Goal: Information Seeking & Learning: Learn about a topic

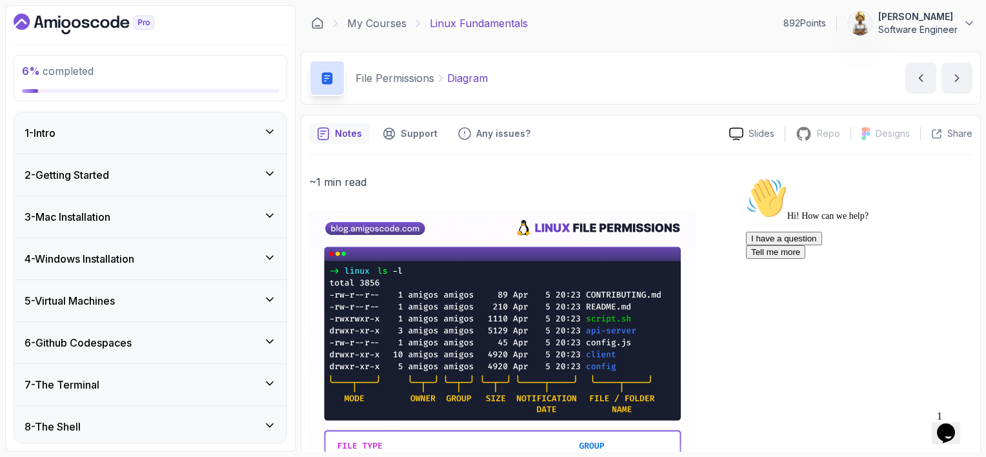
click at [269, 174] on icon at bounding box center [270, 173] width 6 height 3
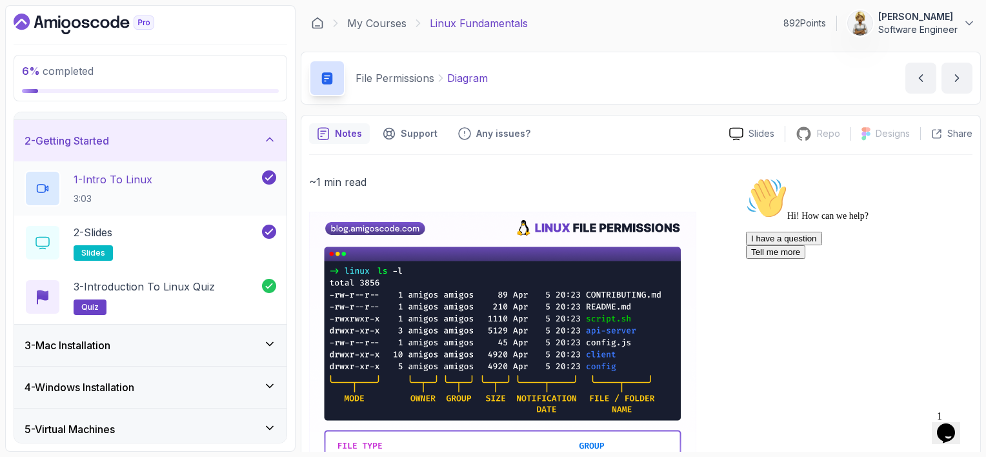
scroll to position [129, 0]
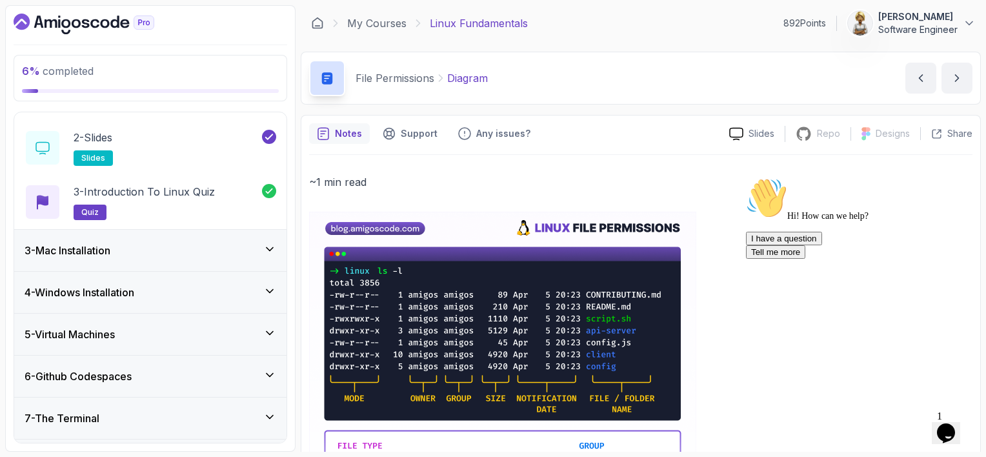
click at [267, 248] on icon at bounding box center [269, 249] width 13 height 13
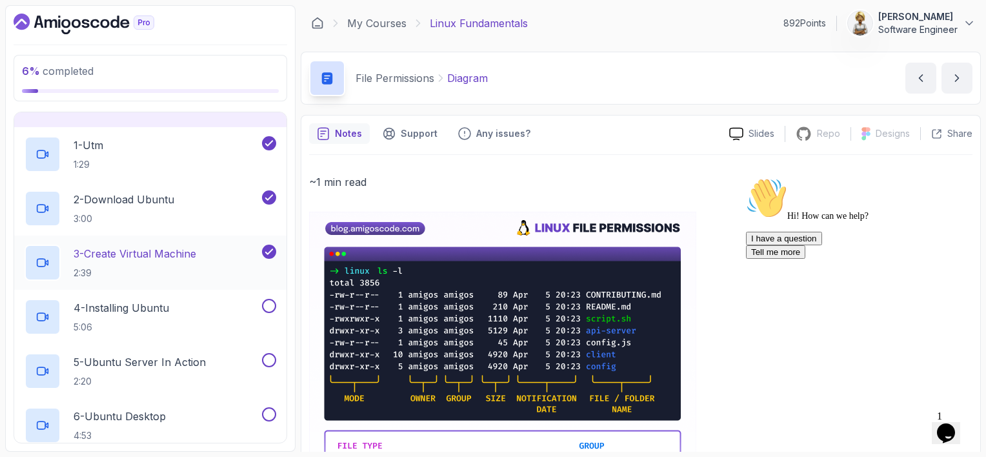
scroll to position [88, 0]
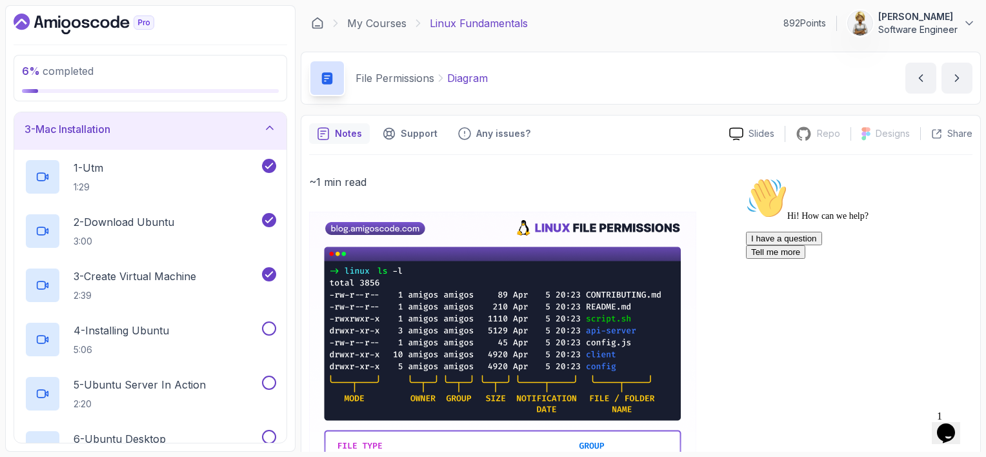
click at [269, 132] on icon at bounding box center [269, 127] width 13 height 13
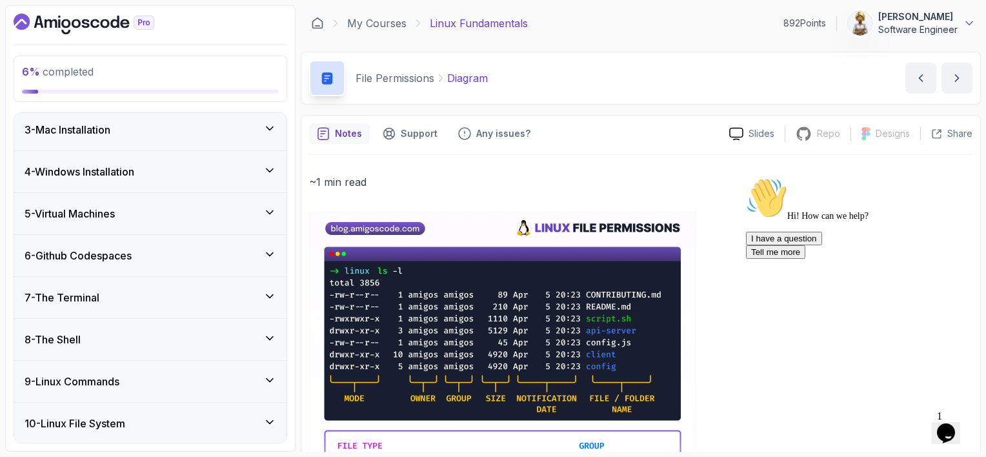
click at [269, 132] on icon at bounding box center [269, 128] width 13 height 13
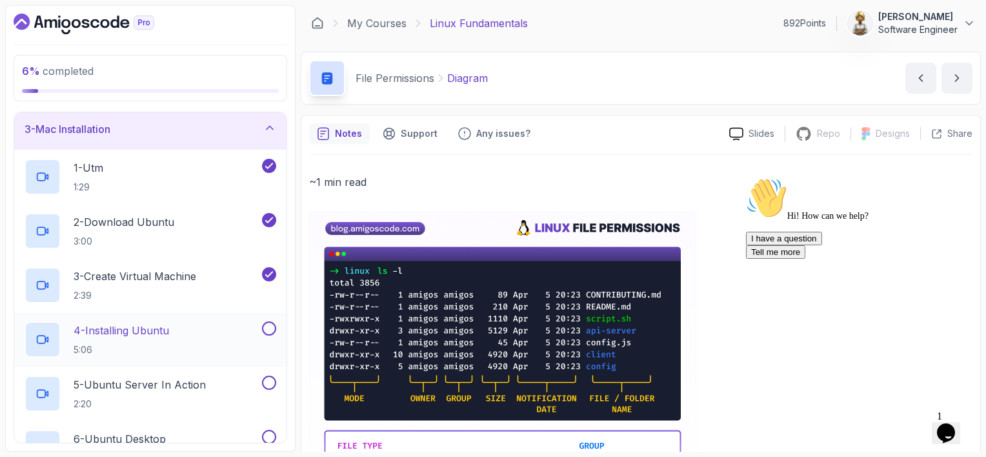
click at [161, 326] on p "4 - Installing Ubuntu" at bounding box center [122, 330] width 96 height 15
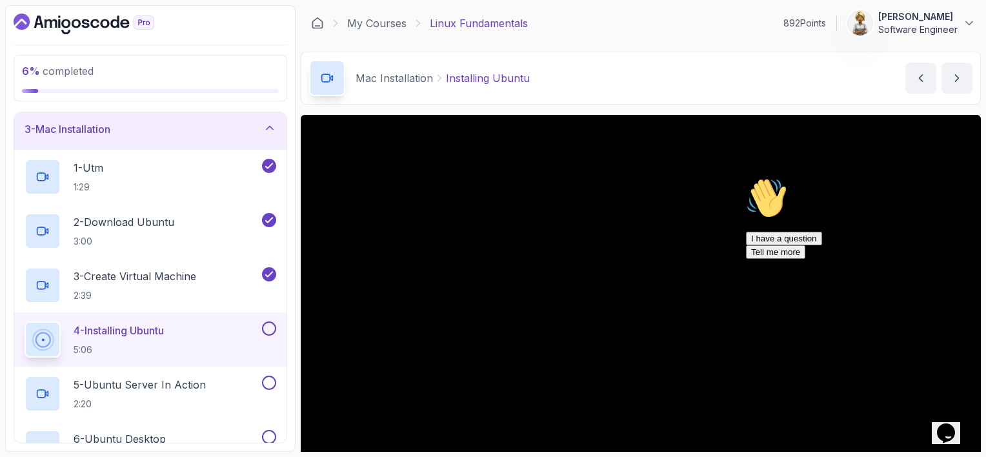
scroll to position [134, 0]
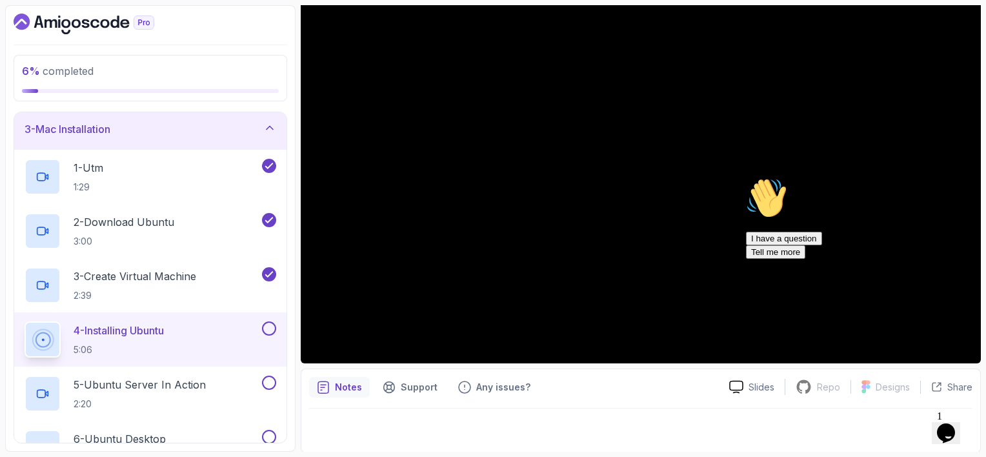
click at [746, 178] on icon "Chat attention grabber" at bounding box center [746, 178] width 0 height 0
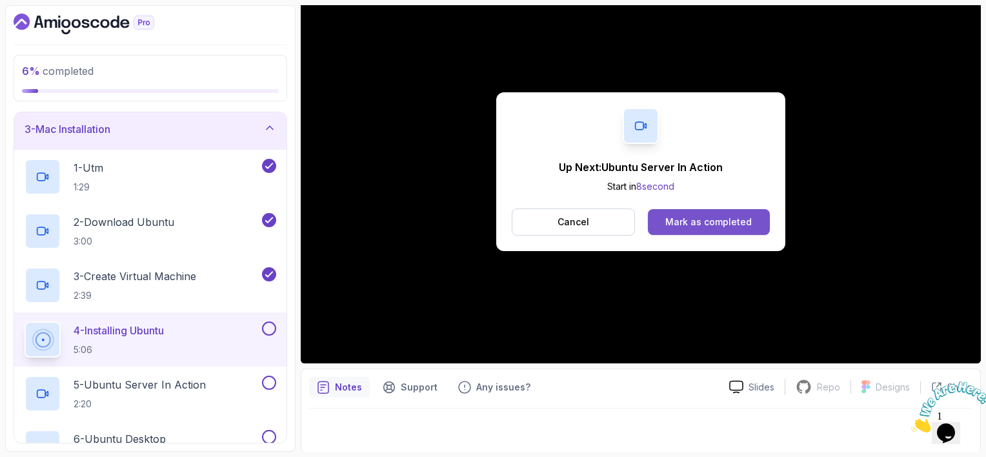
click at [697, 214] on button "Mark as completed" at bounding box center [709, 222] width 122 height 26
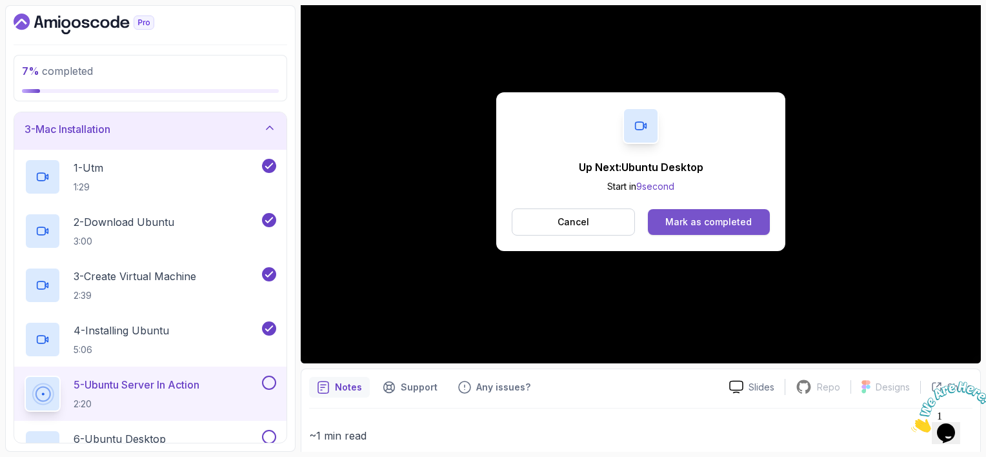
click at [715, 226] on div "Mark as completed" at bounding box center [709, 222] width 87 height 13
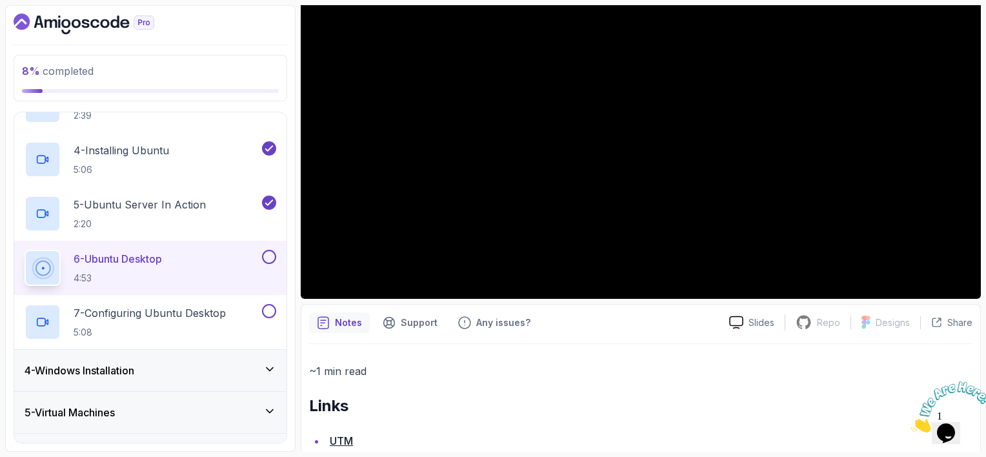
scroll to position [281, 0]
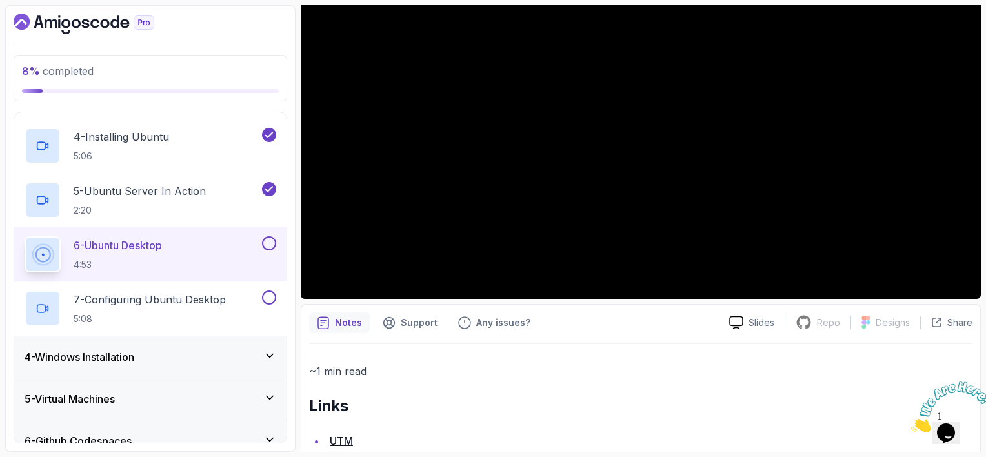
click at [270, 245] on button at bounding box center [269, 243] width 14 height 14
click at [274, 297] on button at bounding box center [269, 297] width 14 height 14
click at [203, 349] on div "4 - Windows Installation" at bounding box center [151, 356] width 252 height 15
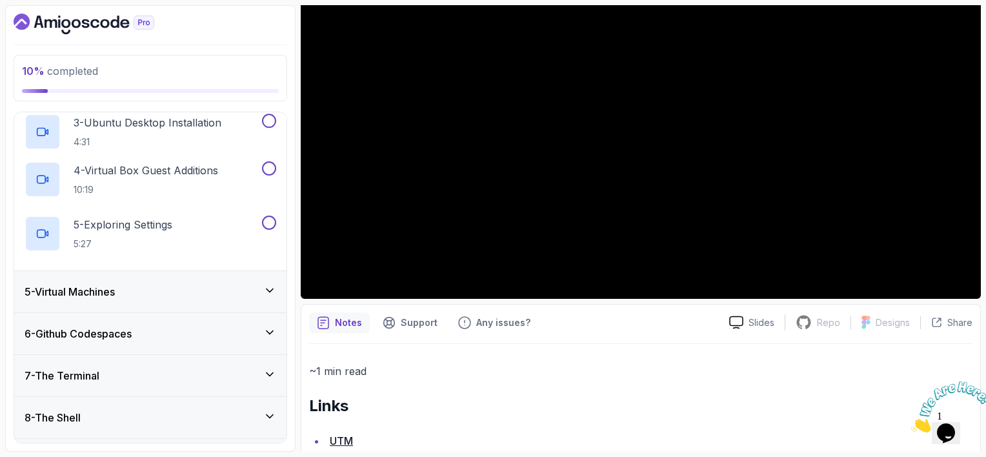
scroll to position [156, 0]
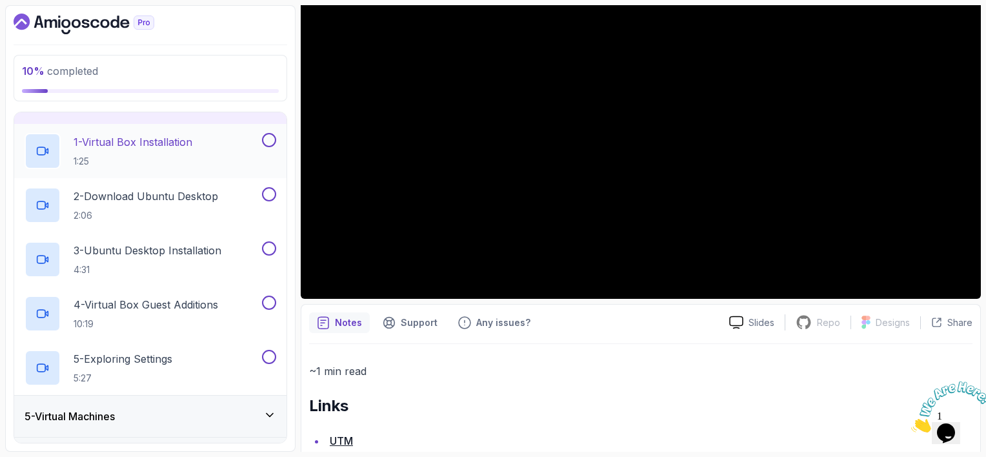
click at [170, 136] on p "1 - Virtual Box Installation" at bounding box center [133, 141] width 119 height 15
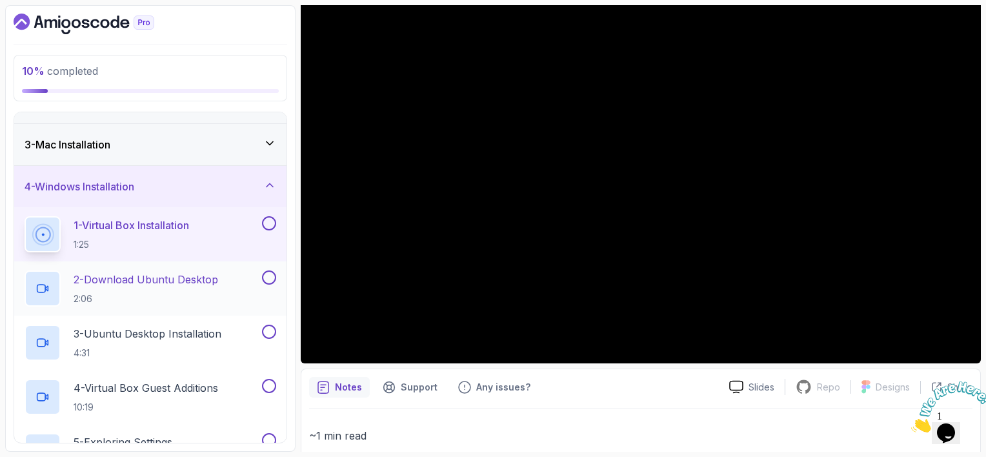
scroll to position [50, 0]
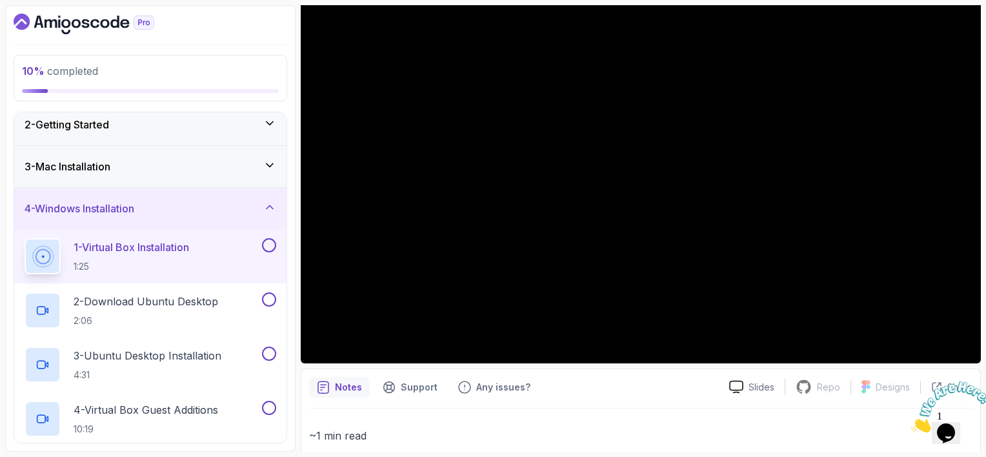
click at [912, 423] on icon "Close" at bounding box center [912, 428] width 0 height 11
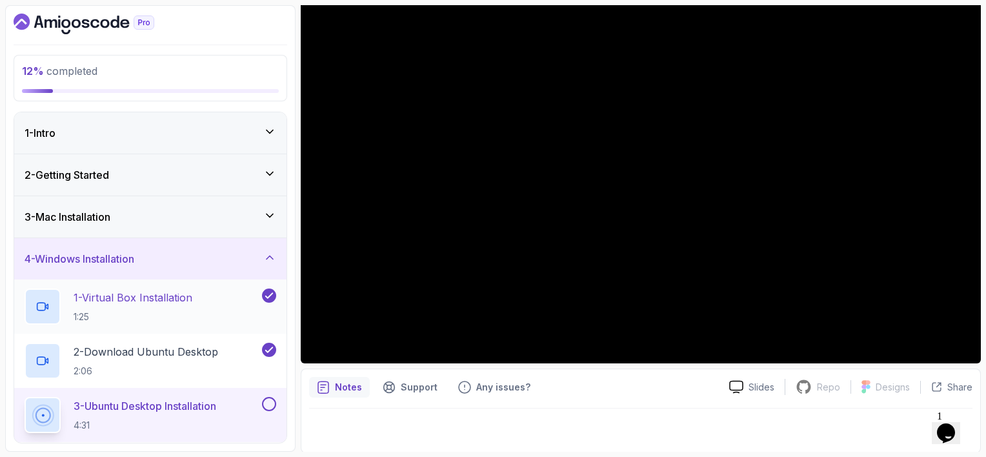
click at [192, 296] on p "1 - Virtual Box Installation" at bounding box center [133, 297] width 119 height 15
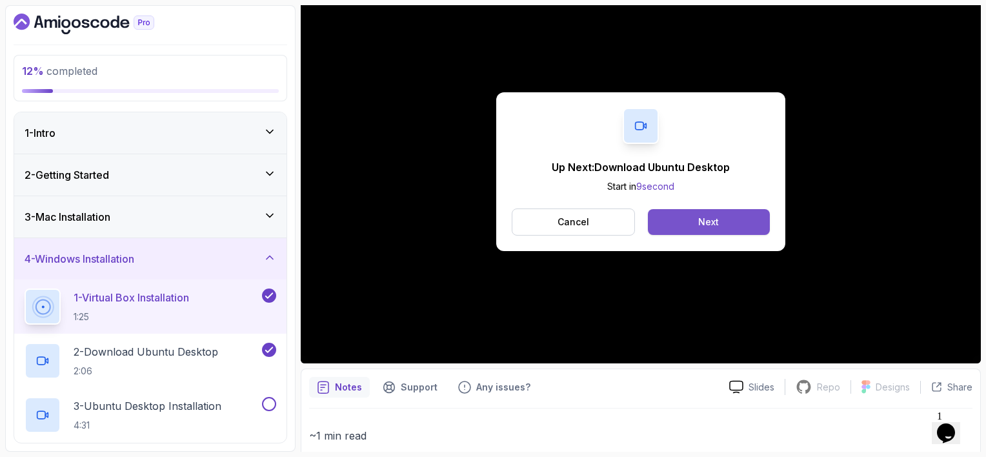
click at [675, 218] on button "Next" at bounding box center [709, 222] width 122 height 26
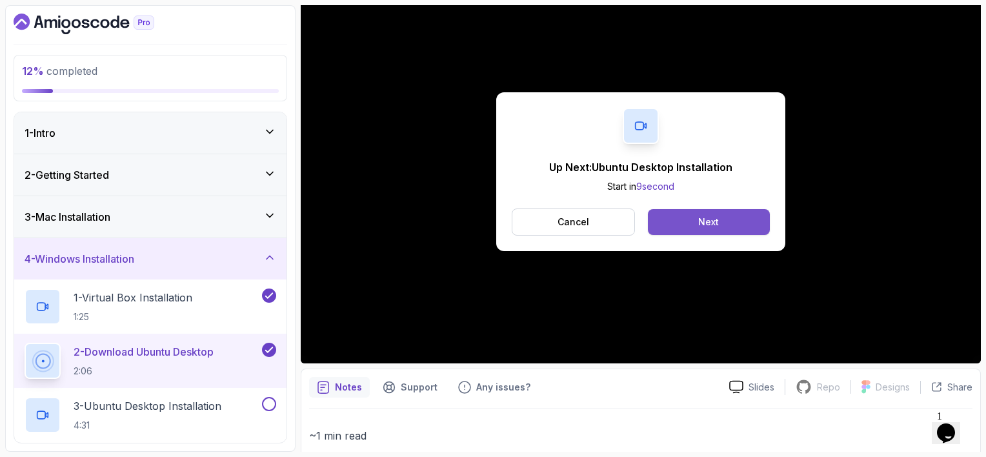
click at [728, 221] on button "Next" at bounding box center [709, 222] width 122 height 26
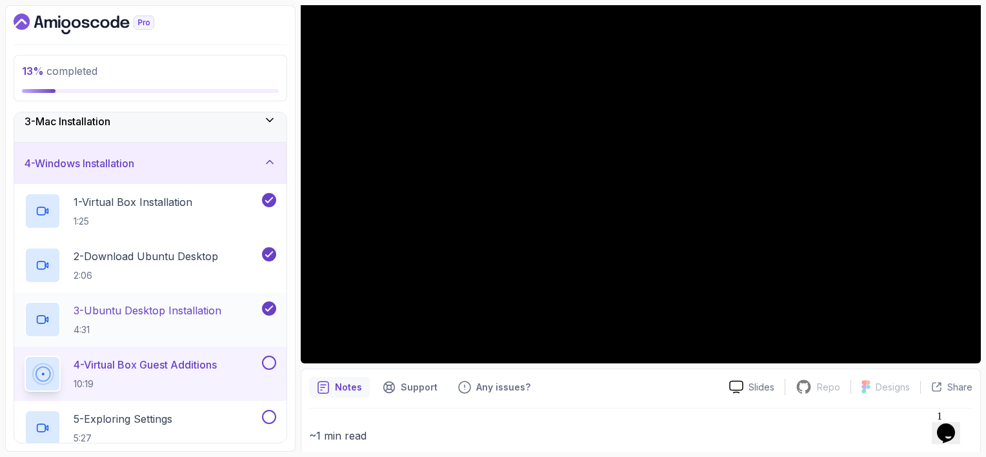
scroll to position [129, 0]
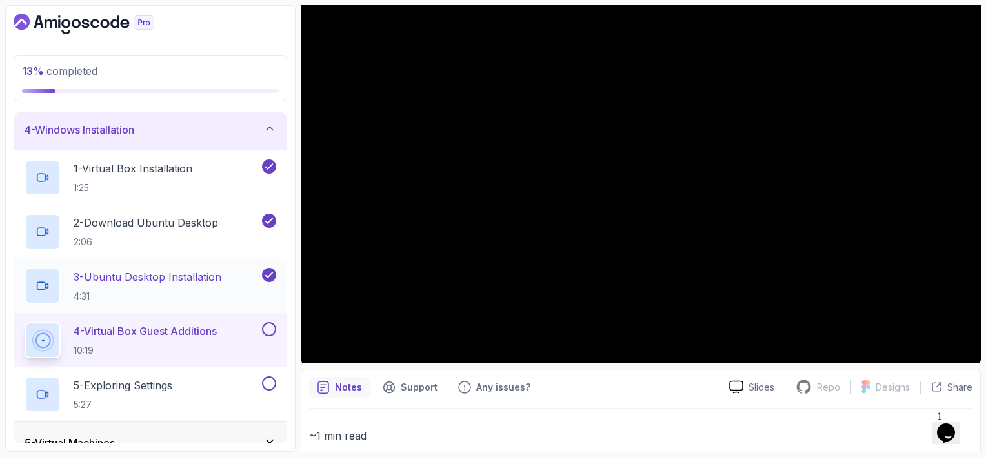
click at [185, 275] on p "3 - Ubuntu Desktop Installation" at bounding box center [148, 276] width 148 height 15
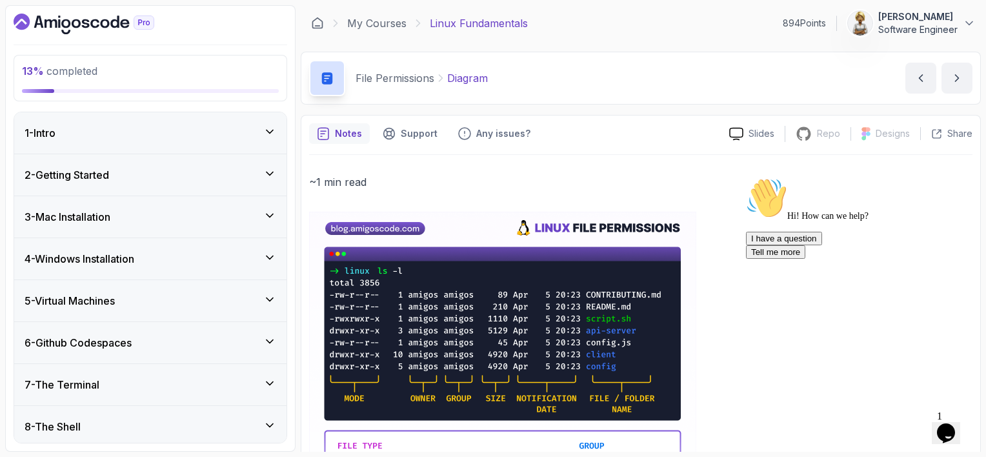
click at [227, 256] on div "4 - Windows Installation" at bounding box center [151, 258] width 252 height 15
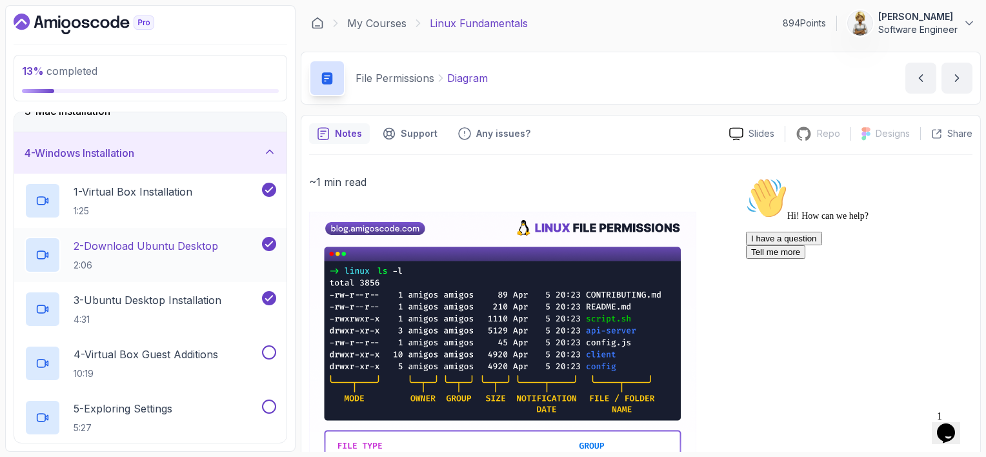
scroll to position [129, 0]
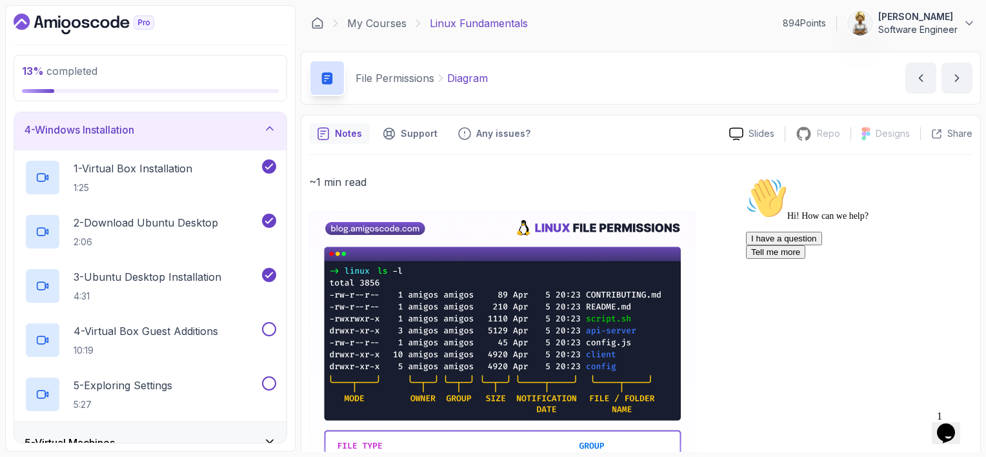
click at [945, 430] on icon "$i18n('chat', 'chat_widget')" at bounding box center [946, 432] width 18 height 19
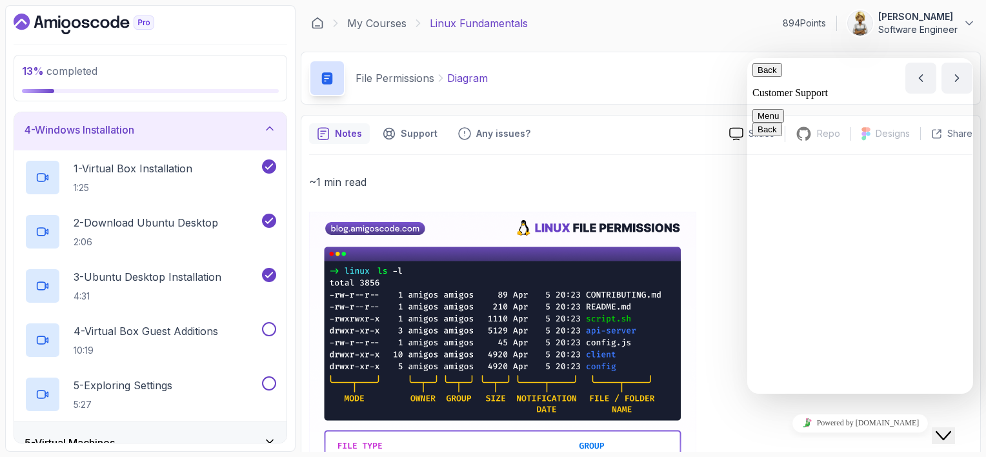
click at [950, 428] on icon "Close Chat This icon closes the chat window." at bounding box center [943, 435] width 15 height 15
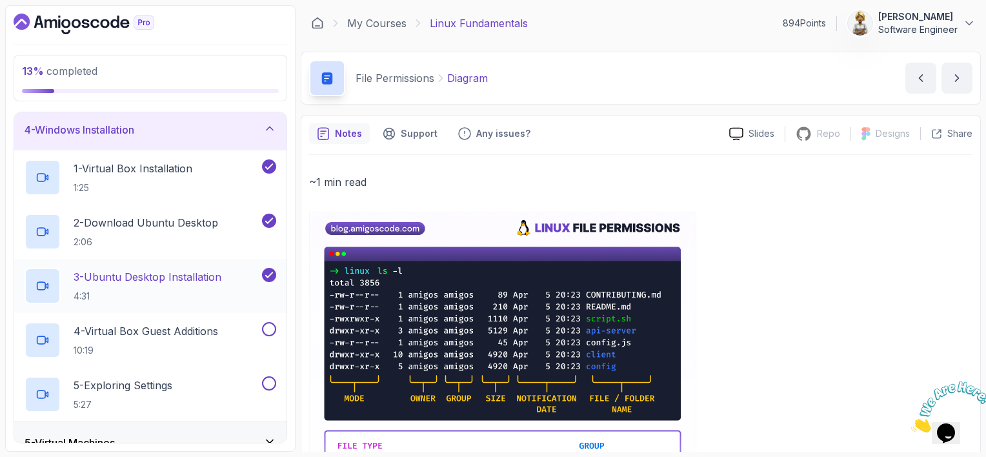
click at [201, 274] on p "3 - Ubuntu Desktop Installation" at bounding box center [148, 276] width 148 height 15
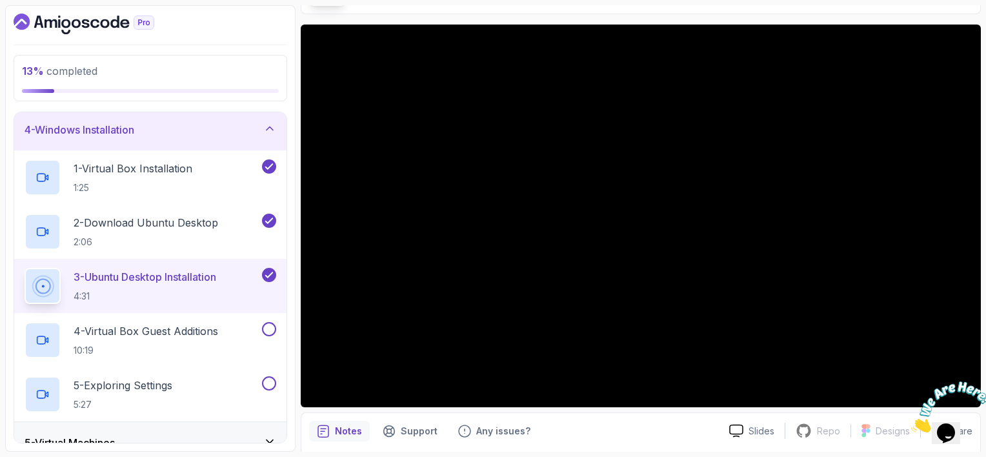
scroll to position [70, 0]
